Goal: Check status: Check status

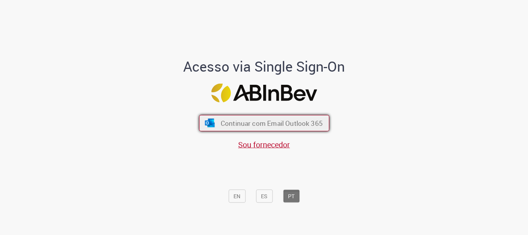
click at [270, 121] on span "Continuar com Email Outlook 365" at bounding box center [271, 123] width 102 height 9
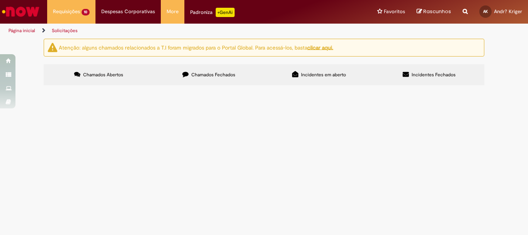
scroll to position [60, 0]
click at [0, 0] on button at bounding box center [0, 0] width 0 height 0
click at [0, 0] on span "PAGT0005218" at bounding box center [0, 0] width 0 height 0
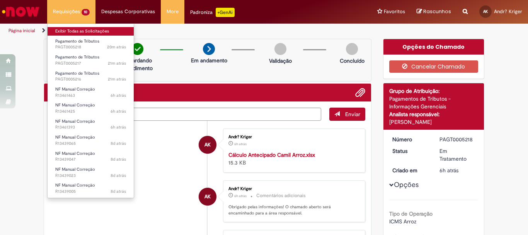
click at [66, 32] on link "Exibir Todas as Solicitações" at bounding box center [91, 31] width 86 height 9
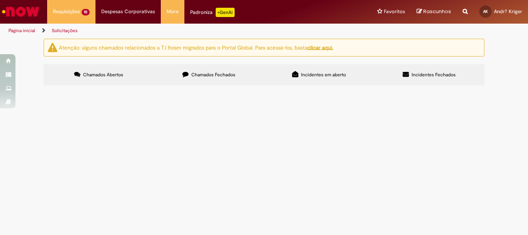
scroll to position [60, 0]
click at [0, 0] on button at bounding box center [0, 0] width 0 height 0
